Goal: Information Seeking & Learning: Learn about a topic

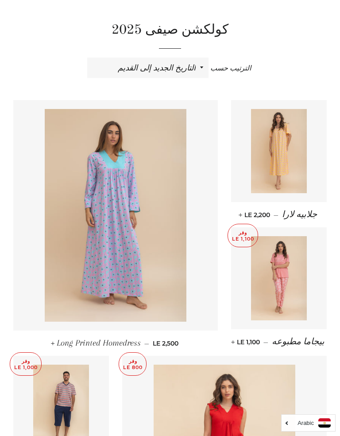
scroll to position [234, 0]
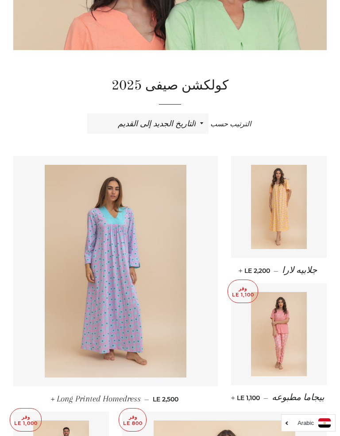
click at [286, 205] on img at bounding box center [279, 207] width 56 height 84
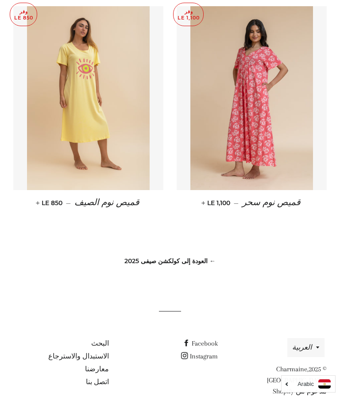
scroll to position [717, 0]
click at [197, 257] on link "← العودة إلى كولكشن صيفى 2025" at bounding box center [169, 261] width 91 height 8
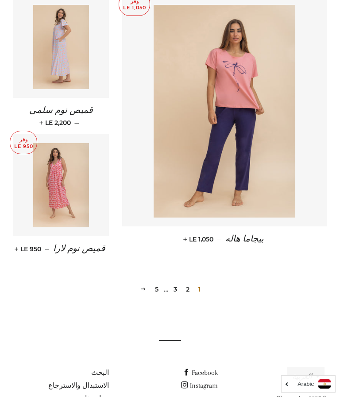
scroll to position [1191, 0]
click at [191, 283] on link "2" at bounding box center [187, 289] width 11 height 13
click at [192, 283] on link "2" at bounding box center [187, 289] width 11 height 13
click at [189, 283] on link "2" at bounding box center [187, 289] width 11 height 13
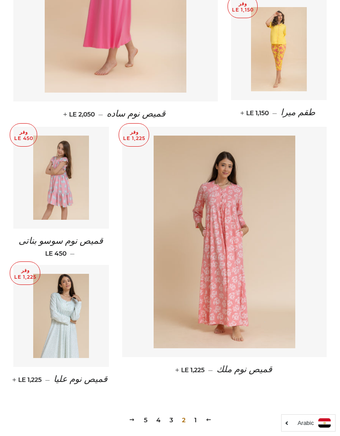
scroll to position [1050, 0]
click at [228, 247] on img at bounding box center [225, 241] width 142 height 213
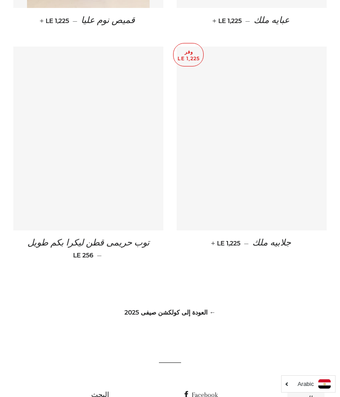
scroll to position [762, 0]
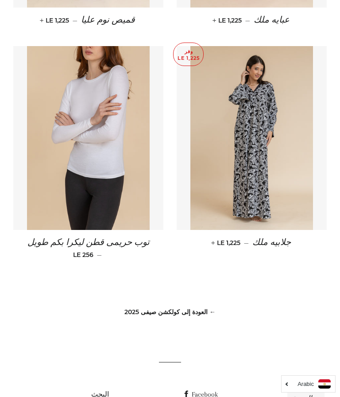
click at [214, 308] on link "← العودة إلى كولكشن صيفى 2025" at bounding box center [169, 312] width 91 height 8
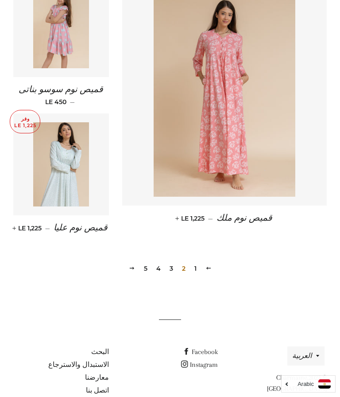
scroll to position [1200, 0]
click at [176, 262] on link "3" at bounding box center [171, 268] width 11 height 13
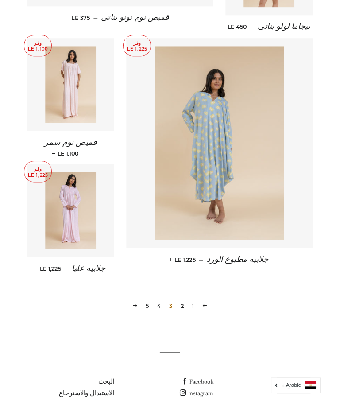
scroll to position [1155, 0]
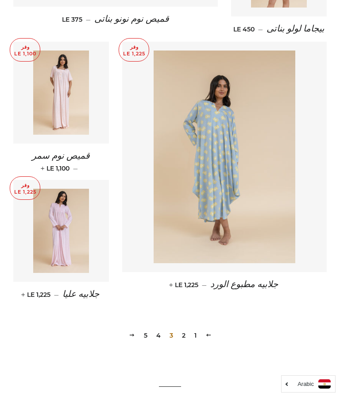
click at [161, 329] on link "4" at bounding box center [159, 335] width 12 height 13
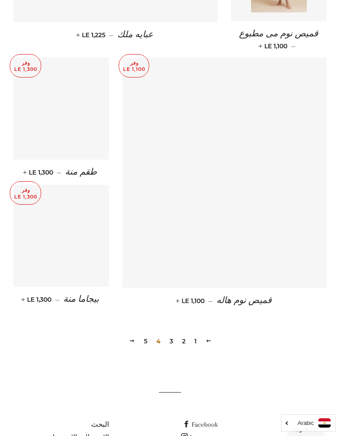
scroll to position [1131, 0]
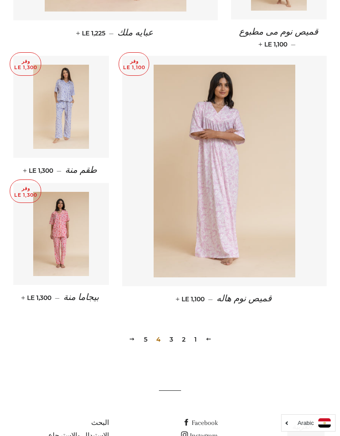
click at [148, 333] on link "5" at bounding box center [145, 339] width 11 height 13
